Goal: Task Accomplishment & Management: Manage account settings

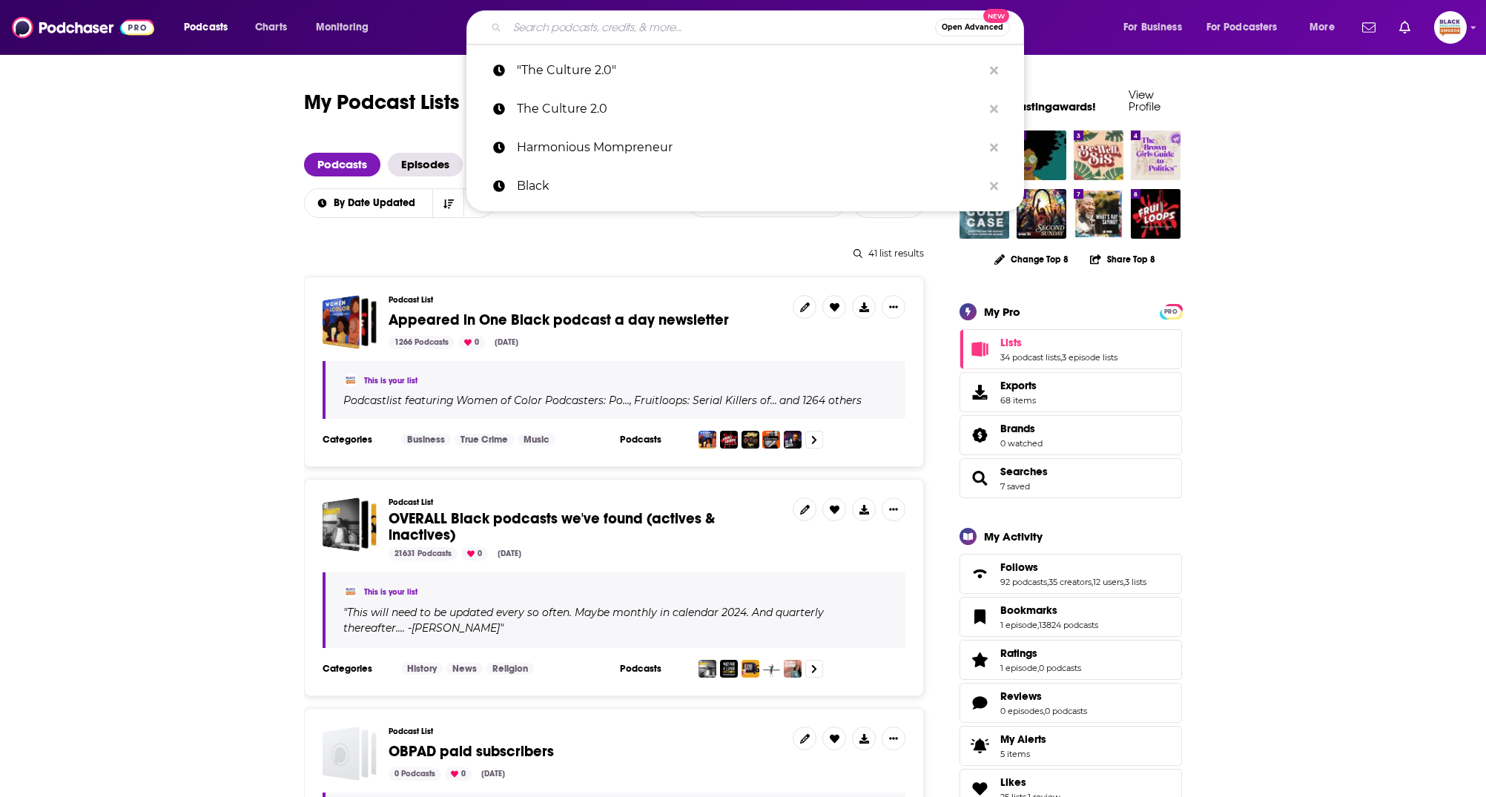
click at [574, 24] on input "Search podcasts, credits, & more..." at bounding box center [721, 28] width 428 height 24
paste input "reminisce the future"
type input "reminisce the future"
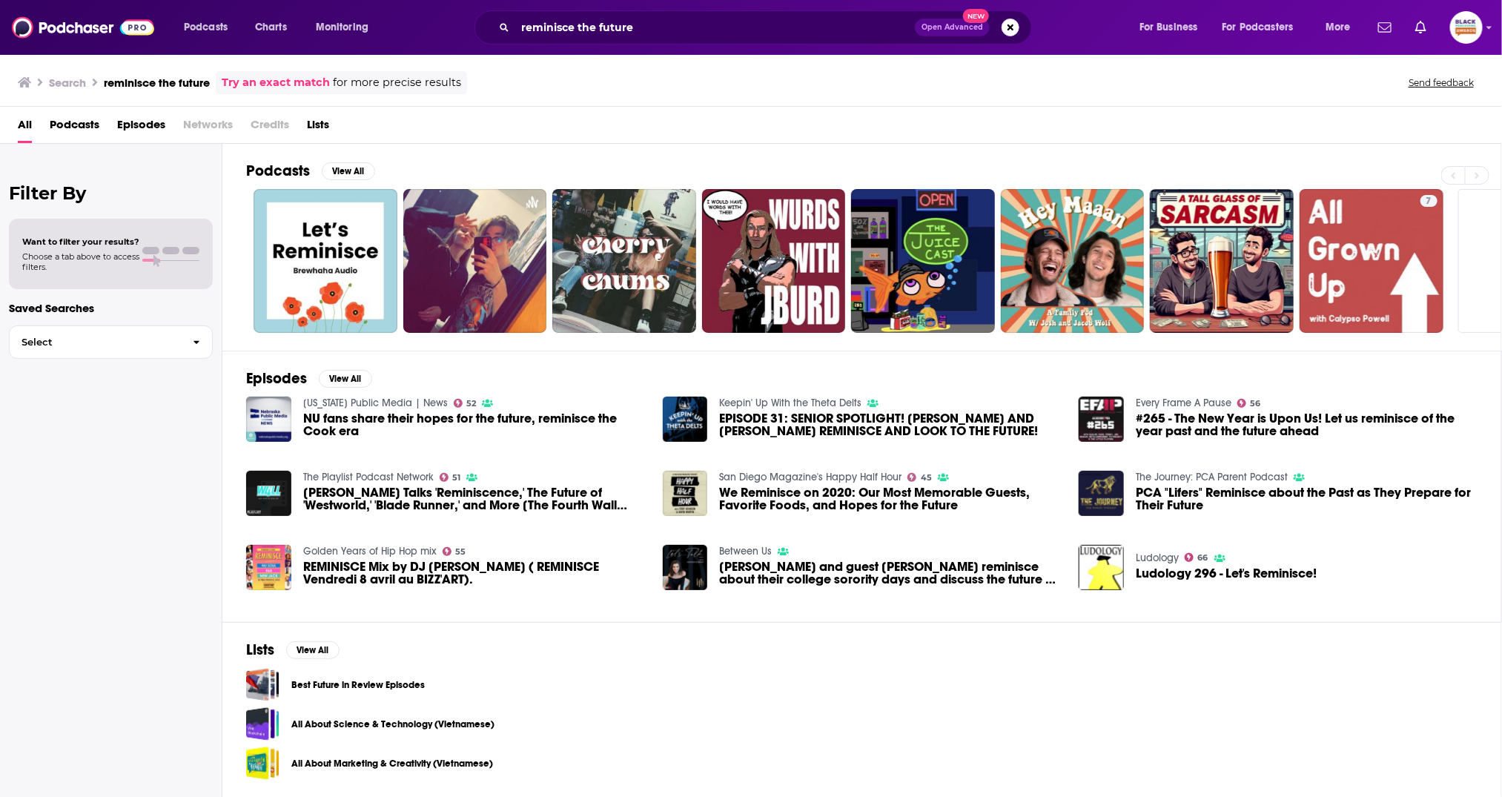
click at [283, 76] on link "Try an exact match" at bounding box center [276, 82] width 108 height 17
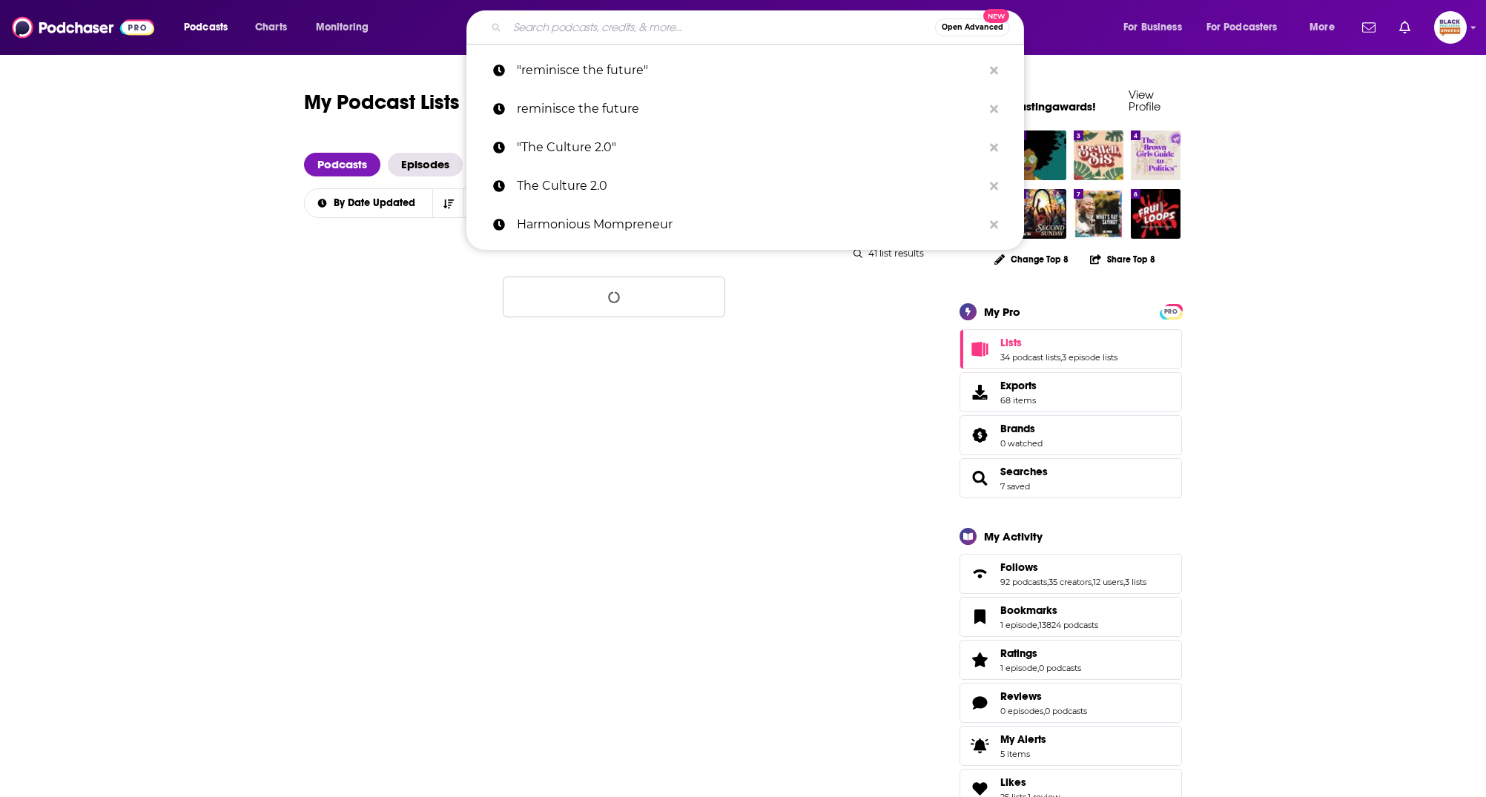
click at [547, 20] on input "Search podcasts, credits, & more..." at bounding box center [721, 28] width 428 height 24
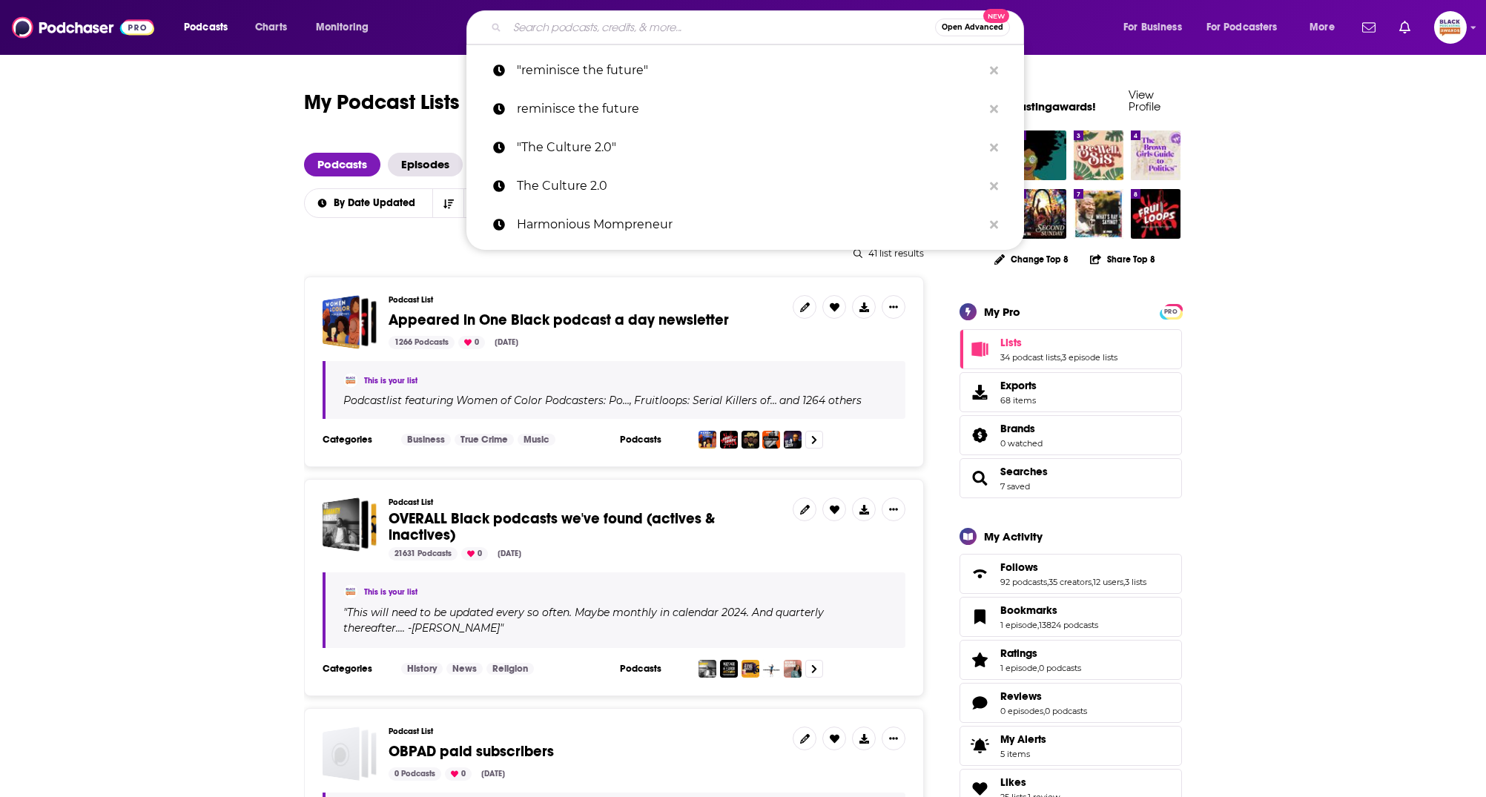
paste input "Particles Of Thought:"
type input "Particles Of Thought:"
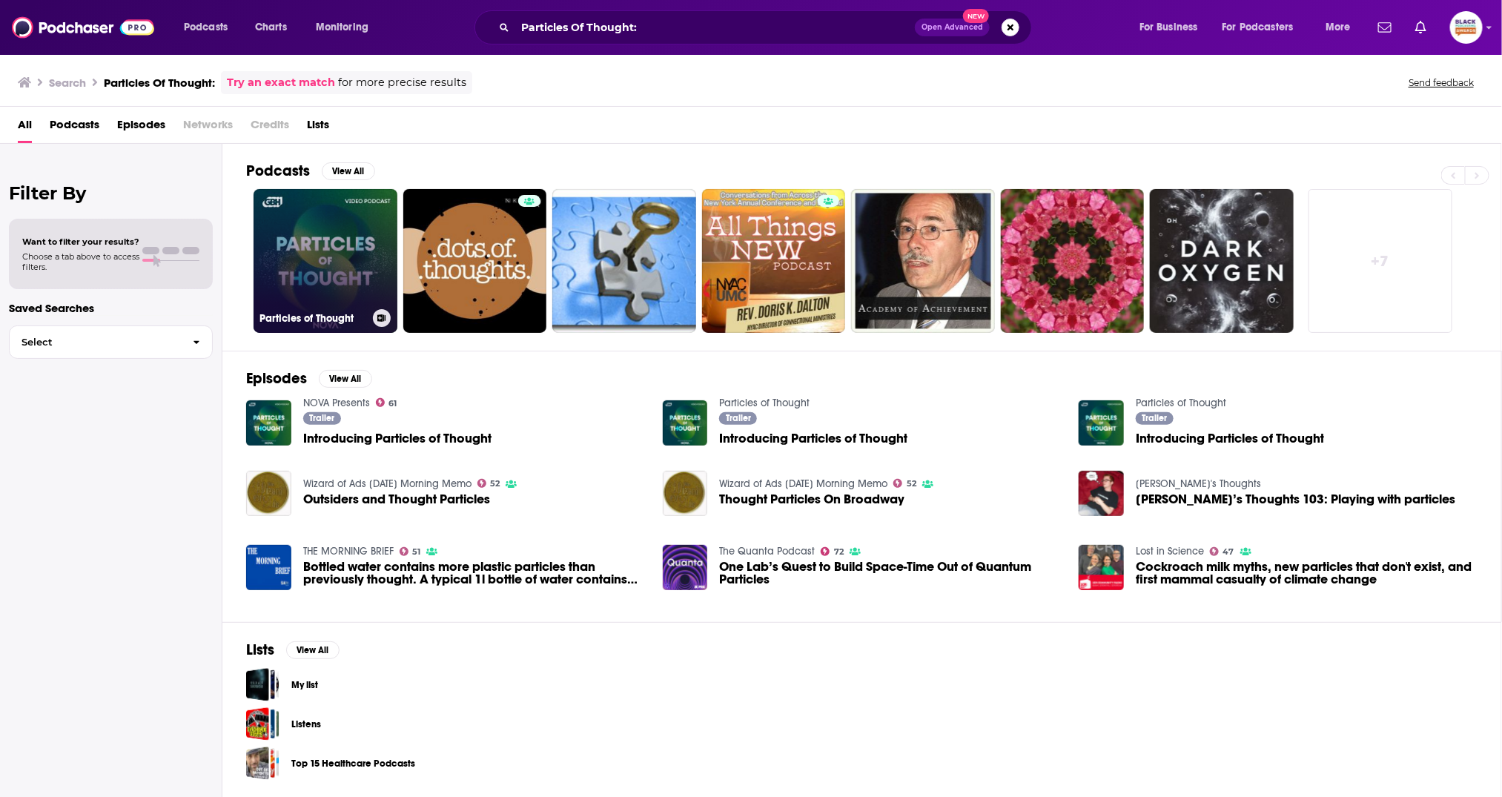
click at [324, 240] on link "Particles of Thought" at bounding box center [326, 261] width 144 height 144
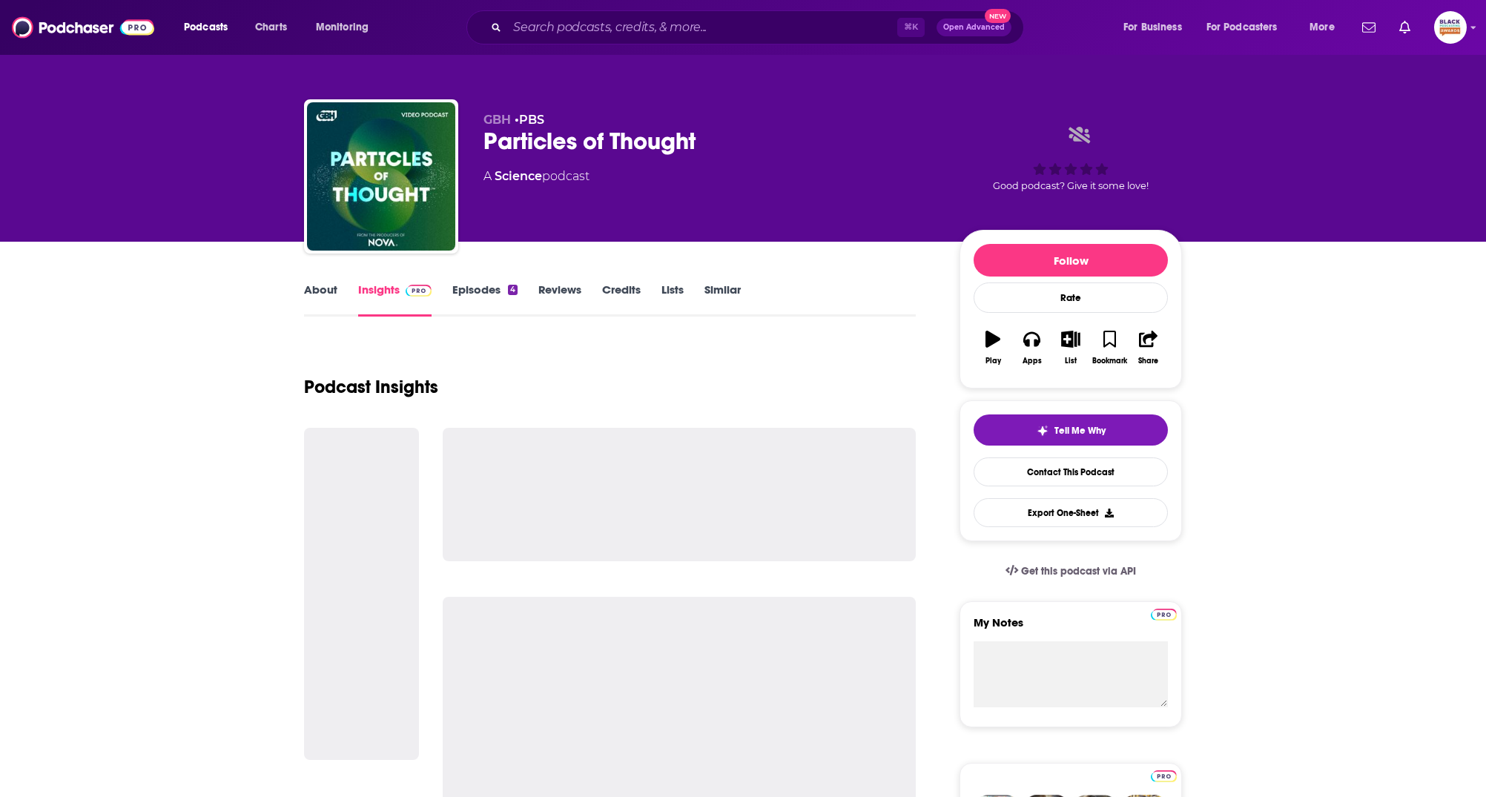
click at [317, 300] on link "About" at bounding box center [320, 300] width 33 height 34
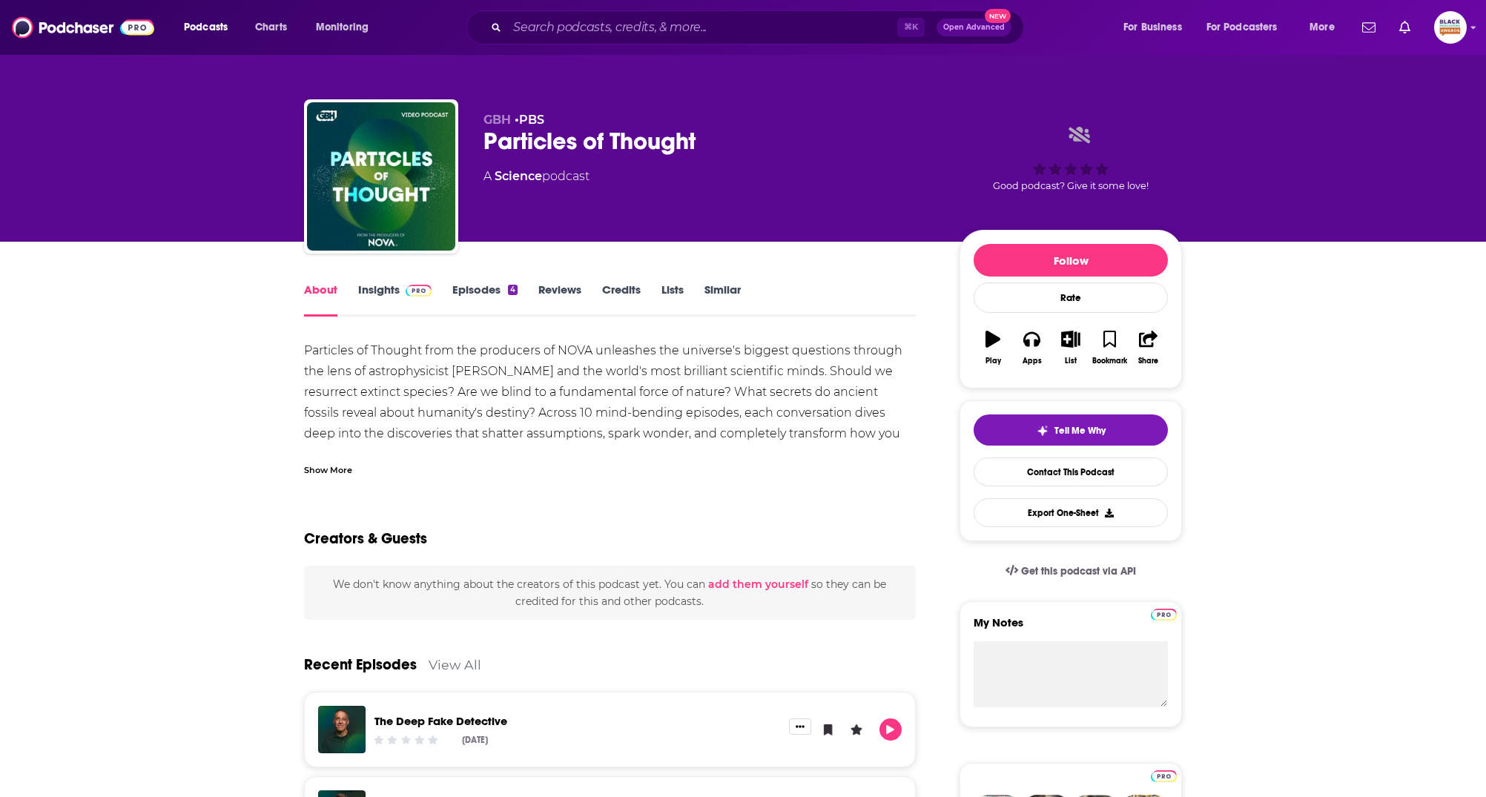
drag, startPoint x: 328, startPoint y: 469, endPoint x: 338, endPoint y: 455, distance: 17.5
click at [328, 468] on div "Show More" at bounding box center [328, 469] width 48 height 14
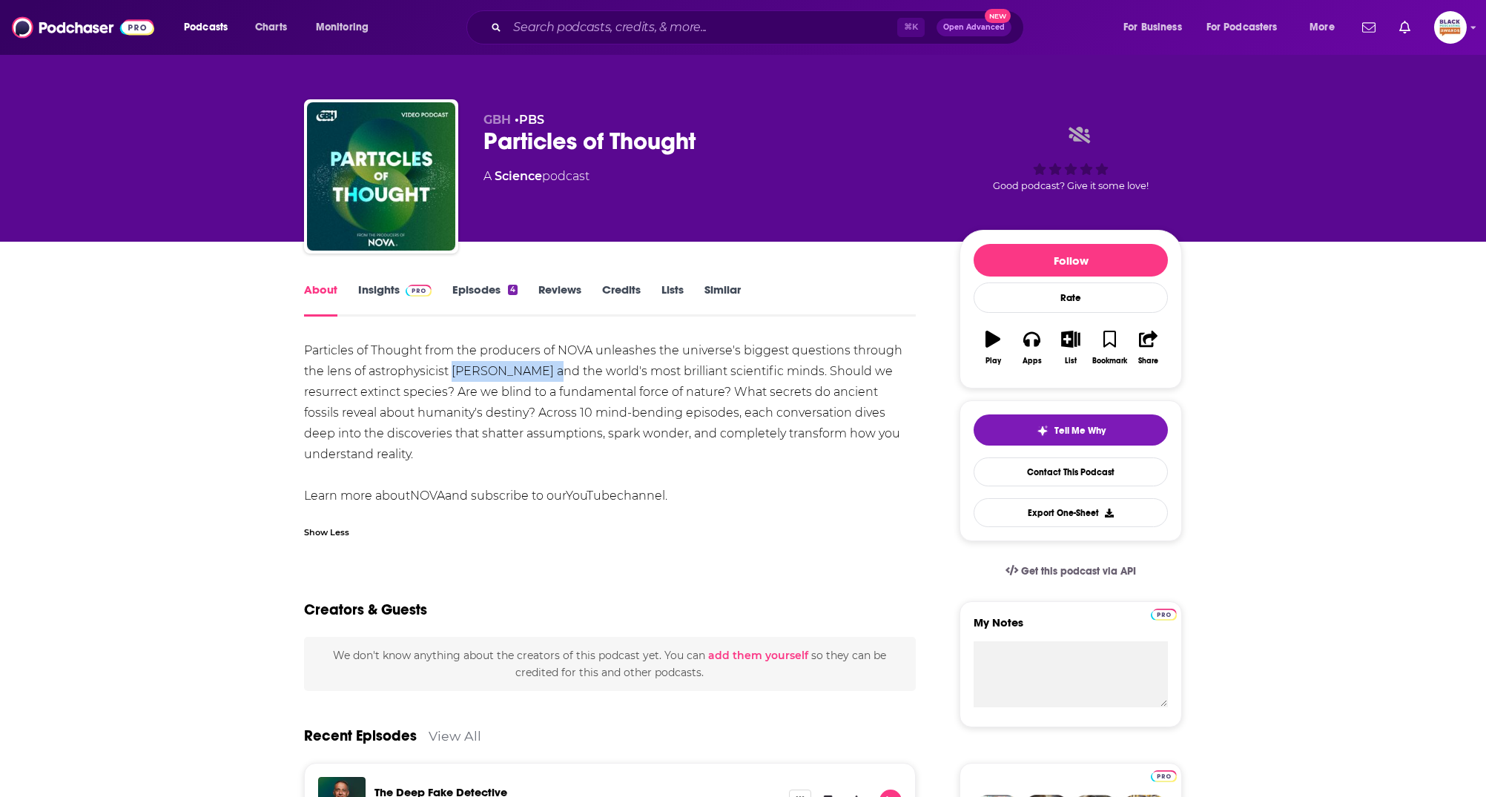
drag, startPoint x: 546, startPoint y: 374, endPoint x: 455, endPoint y: 373, distance: 90.5
click at [455, 373] on div "Particles of Thought from the producers of NOVA unleashes the universe's bigges…" at bounding box center [610, 423] width 612 height 166
click at [1106, 343] on icon "button" at bounding box center [1109, 339] width 13 height 16
click at [1086, 341] on button "List" at bounding box center [1071, 347] width 39 height 53
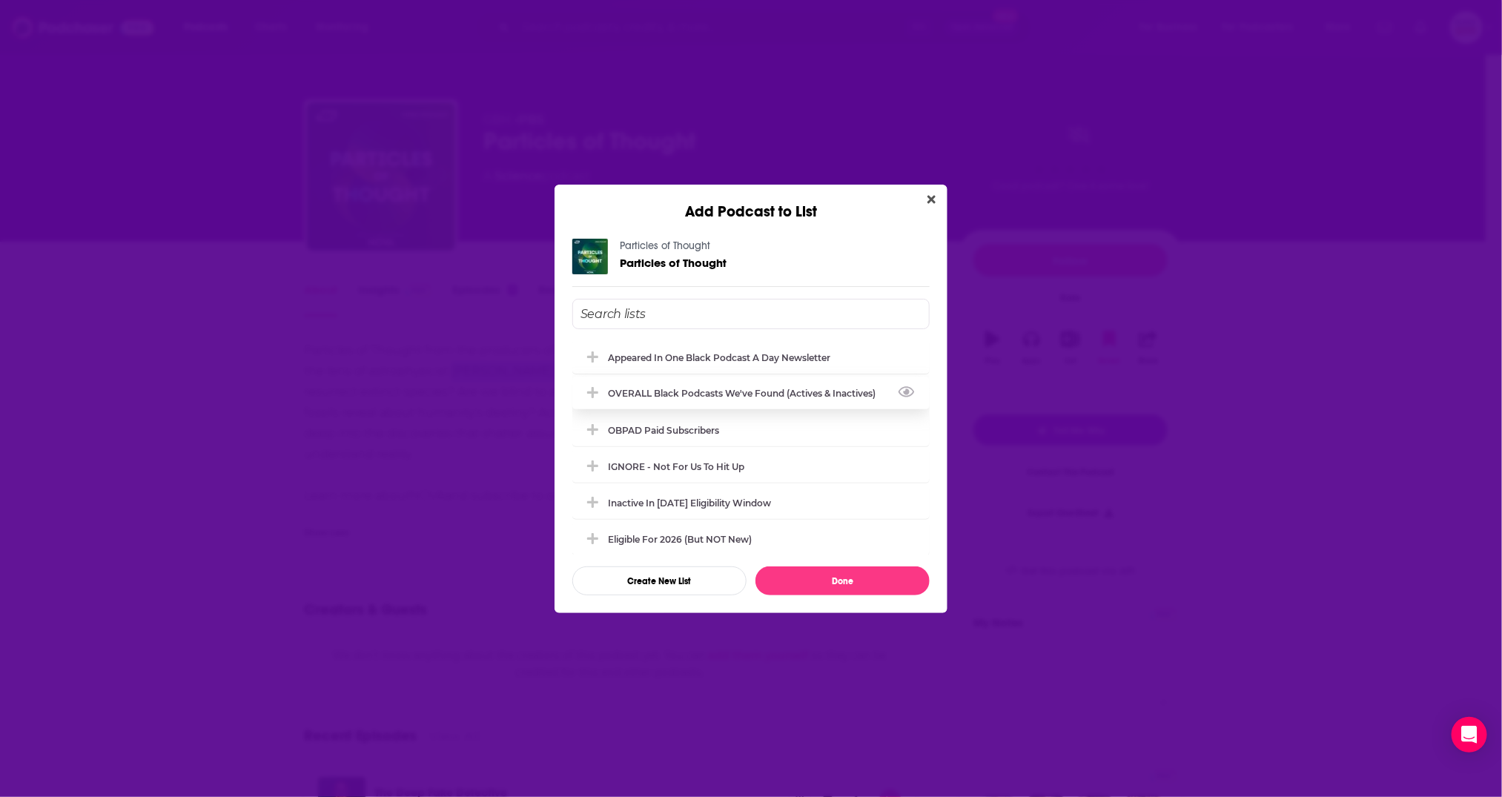
click at [723, 389] on div "OVERALL Black podcasts we've found (actives & inactives)" at bounding box center [746, 393] width 277 height 11
click at [710, 308] on input "Add Podcast To List" at bounding box center [750, 314] width 357 height 30
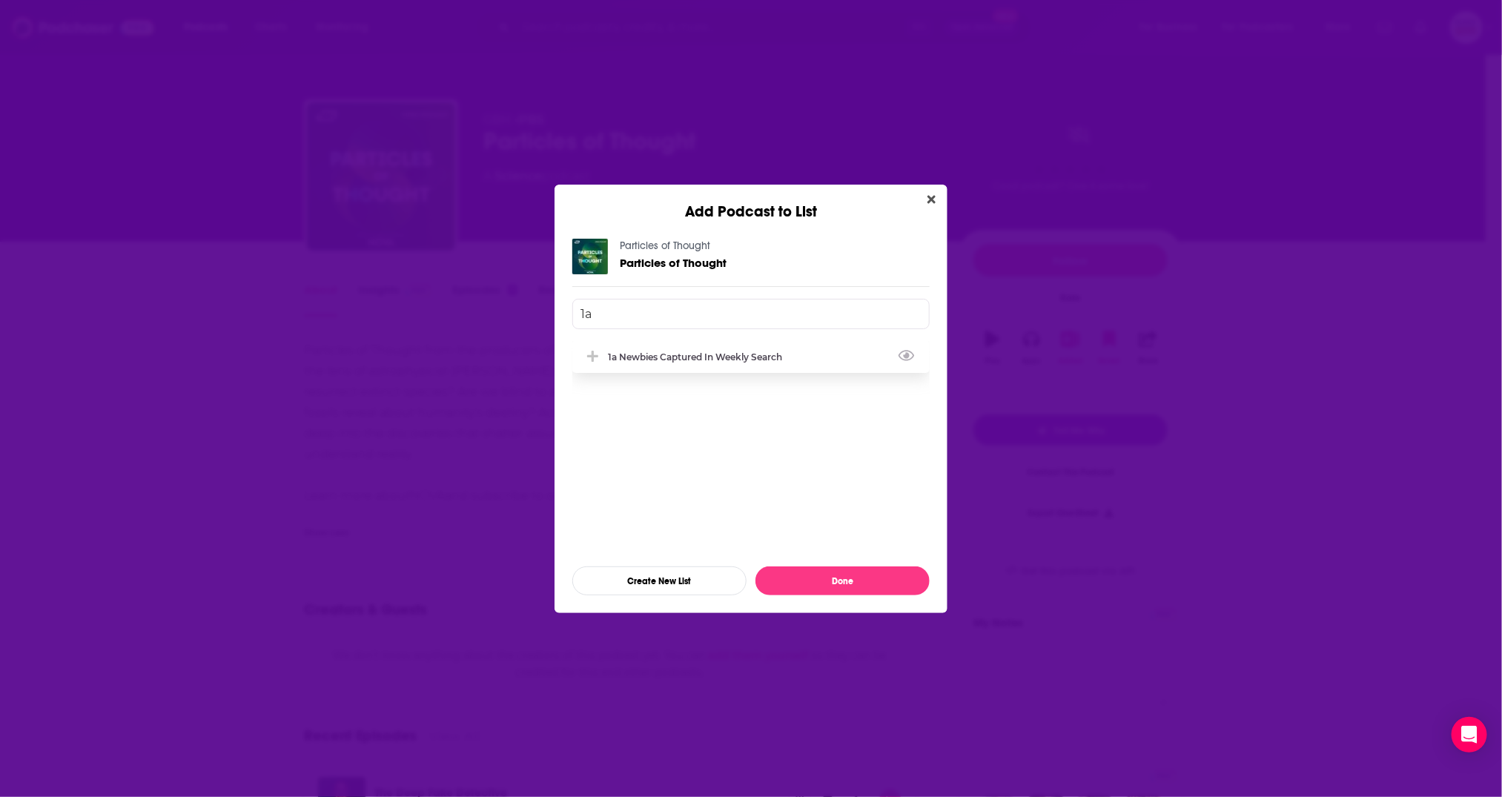
click at [719, 360] on div "1a Newbies captured in weekly search" at bounding box center [699, 356] width 183 height 11
type input "1a"
click at [852, 585] on button "Done" at bounding box center [843, 581] width 174 height 29
